Goal: Find specific fact: Find specific fact

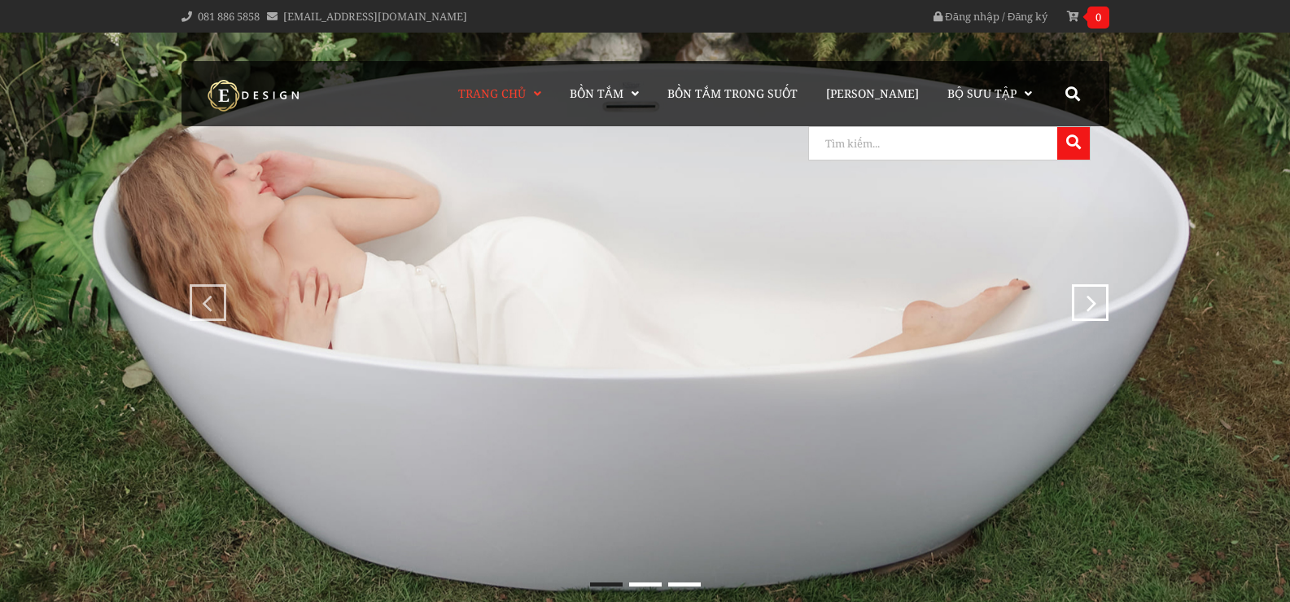
click at [1022, 140] on input "search" at bounding box center [931, 143] width 244 height 33
paste input "H82236"
type input "H82236"
click at [1058, 127] on button at bounding box center [1074, 143] width 33 height 33
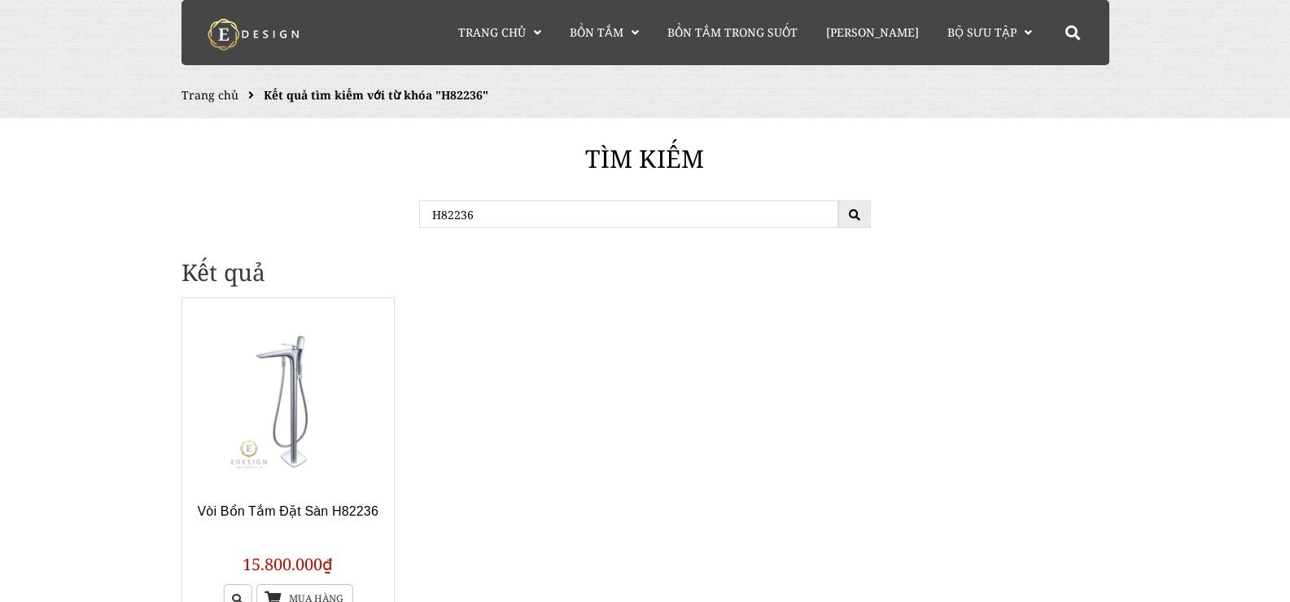
scroll to position [163, 0]
